Goal: Task Accomplishment & Management: Complete application form

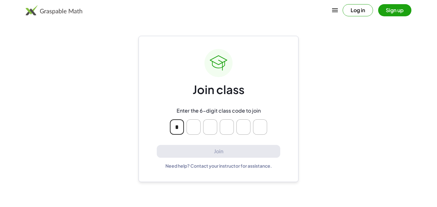
type input "*"
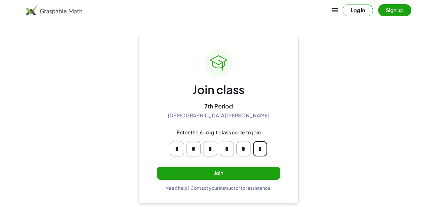
type input "*"
click at [187, 175] on button "Join" at bounding box center [219, 173] width 124 height 13
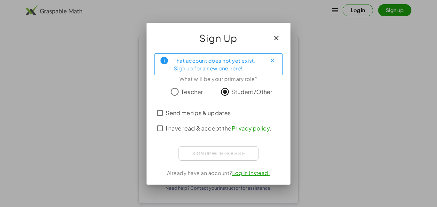
click at [191, 128] on span "I have read & accept the Privacy policy ." at bounding box center [219, 128] width 106 height 9
